Goal: Transaction & Acquisition: Purchase product/service

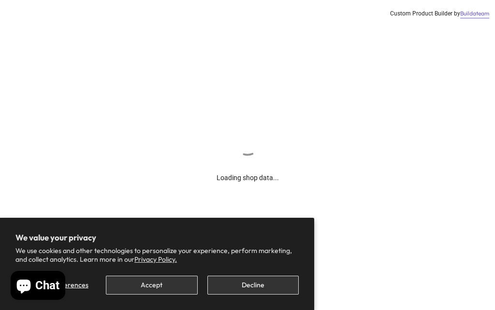
scroll to position [63, 0]
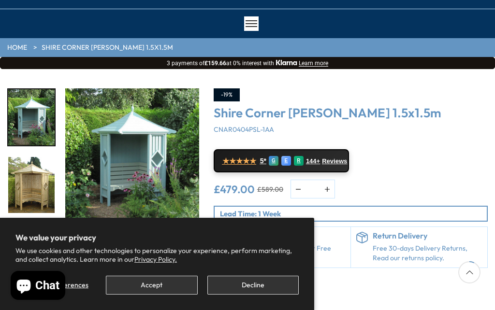
click at [266, 295] on button "Decline" at bounding box center [252, 285] width 91 height 19
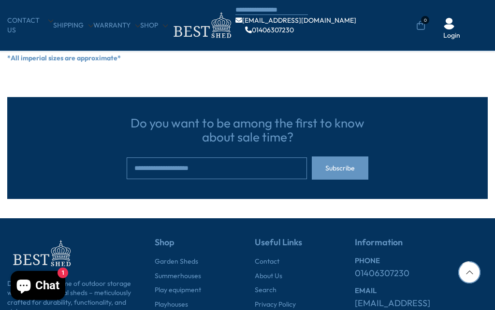
scroll to position [918, 0]
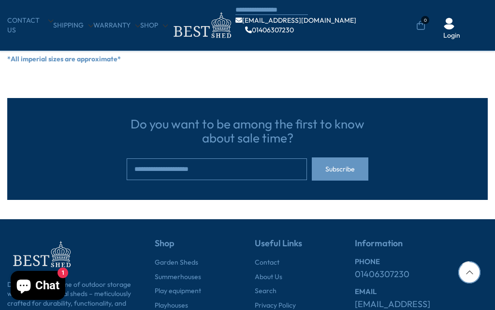
click at [193, 273] on link "Summerhouses" at bounding box center [178, 278] width 46 height 10
